Goal: Find specific page/section: Find specific page/section

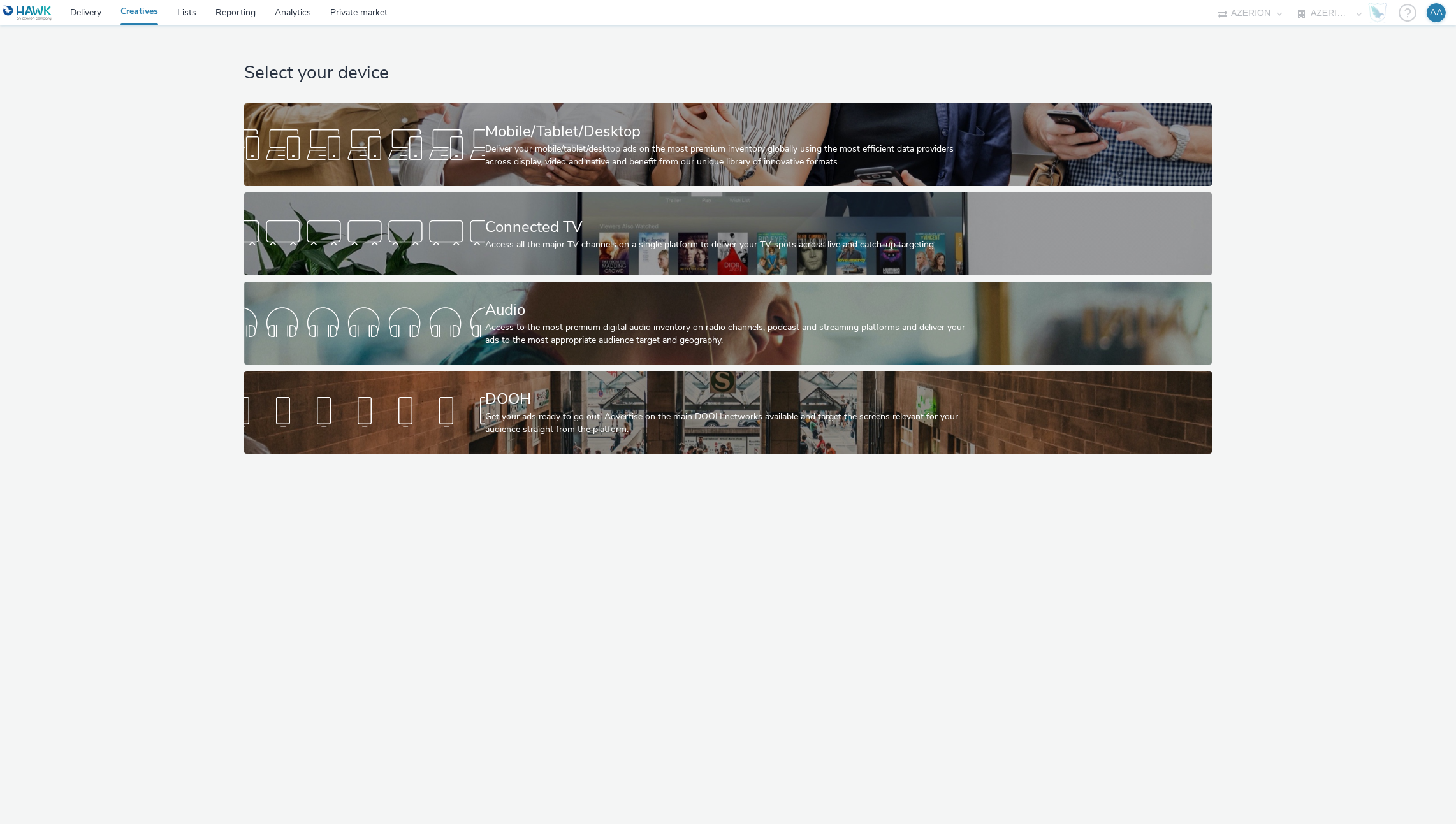
select select "ac009755-aa48-4799-8050-7a339a378eb8"
select select "79162ed7-0017-4339-93b0-3399b708648f"
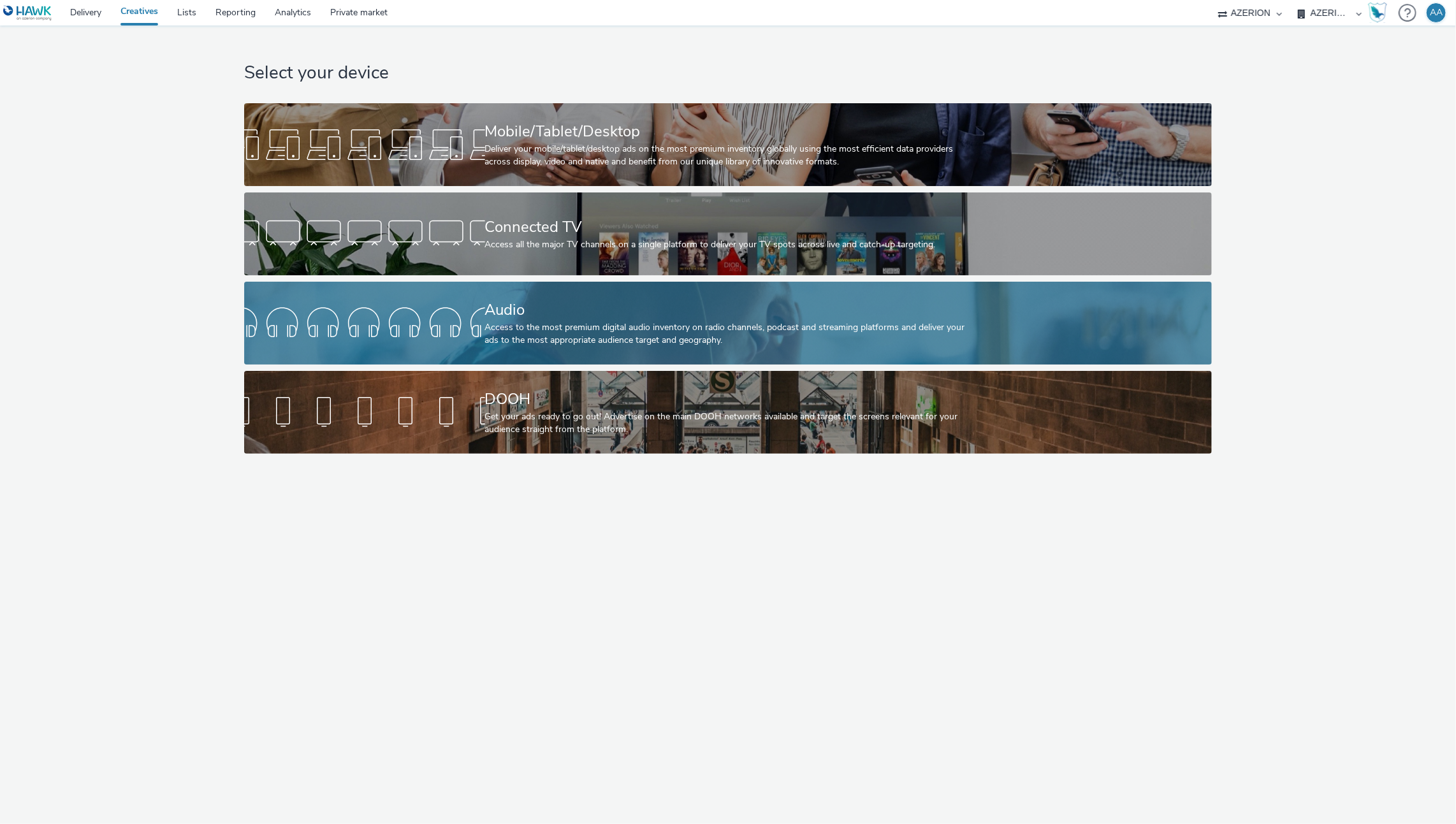
click at [643, 316] on div "Audio" at bounding box center [725, 311] width 481 height 22
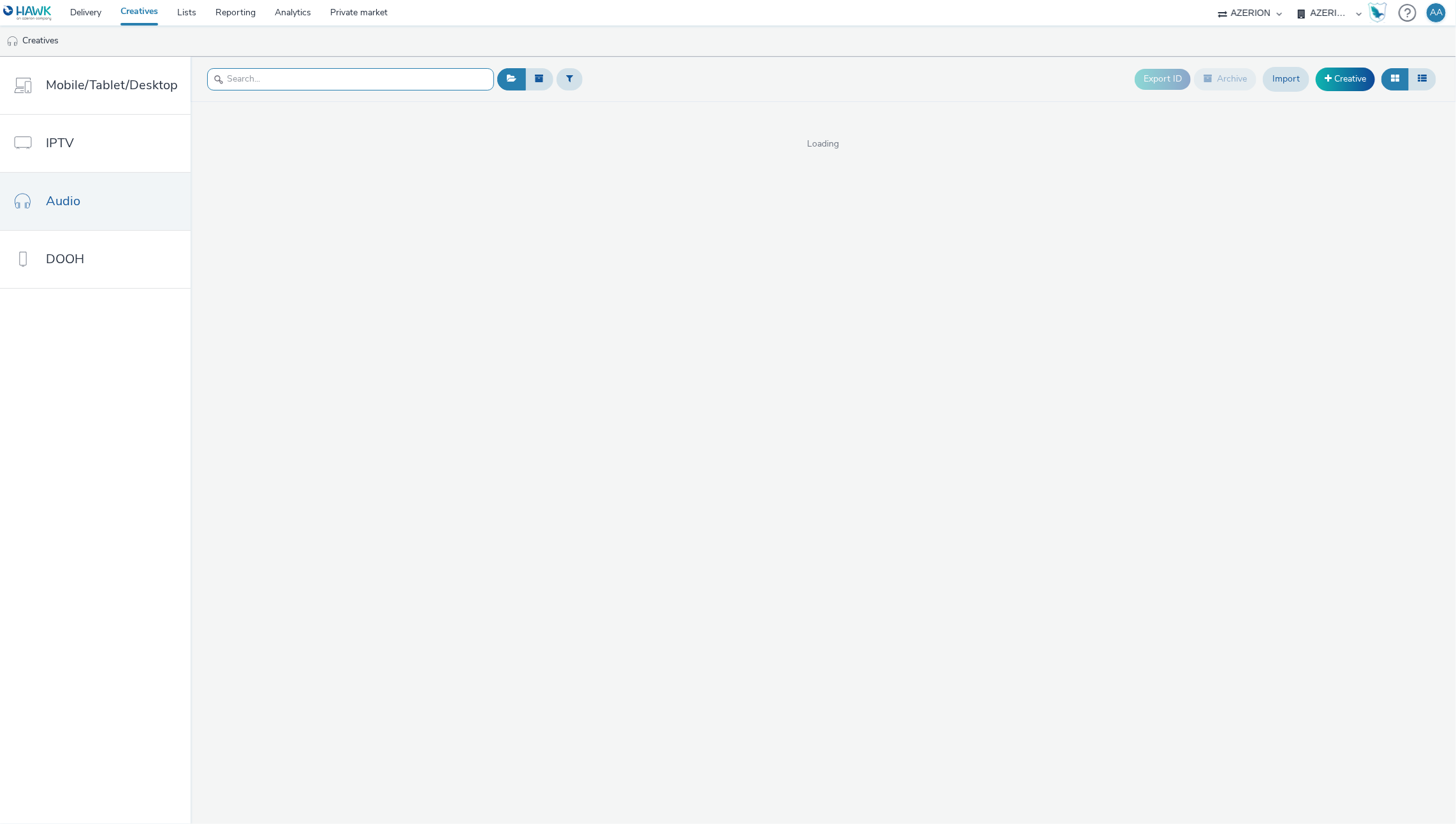
click at [358, 73] on input "text" at bounding box center [350, 79] width 287 height 22
paste input "FR_HAPPY MEDIA_TopOfTravel_AUDIO"
type input "FR_HAPPY MEDIA_TopOfTravel_AUDIO"
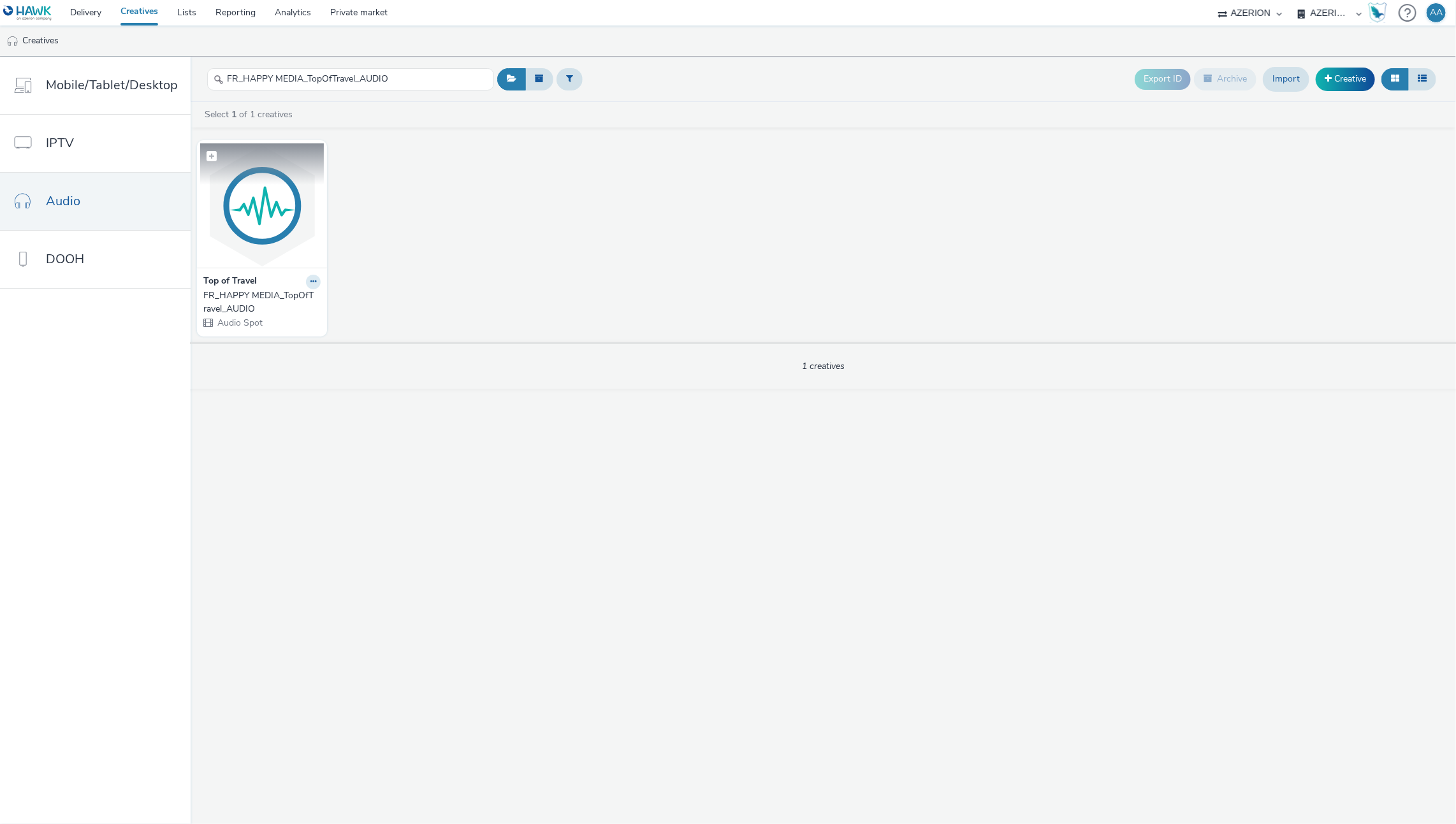
click at [236, 248] on img at bounding box center [261, 206] width 123 height 124
